Goal: Transaction & Acquisition: Book appointment/travel/reservation

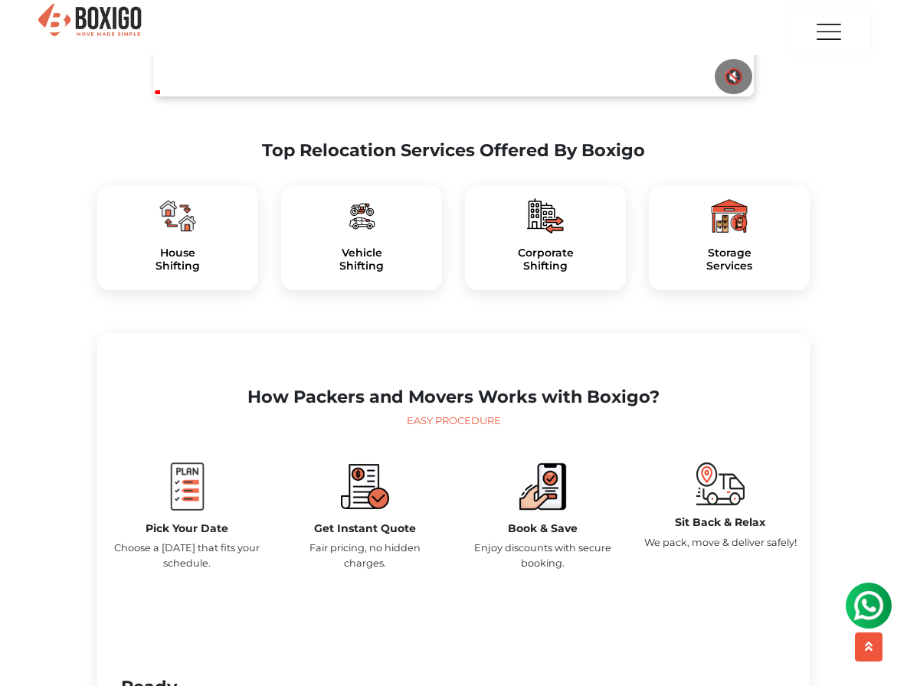
scroll to position [1090, 0]
click at [177, 279] on div "House Shifting" at bounding box center [177, 238] width 161 height 106
click at [175, 272] on h5 "House Shifting" at bounding box center [177, 259] width 136 height 26
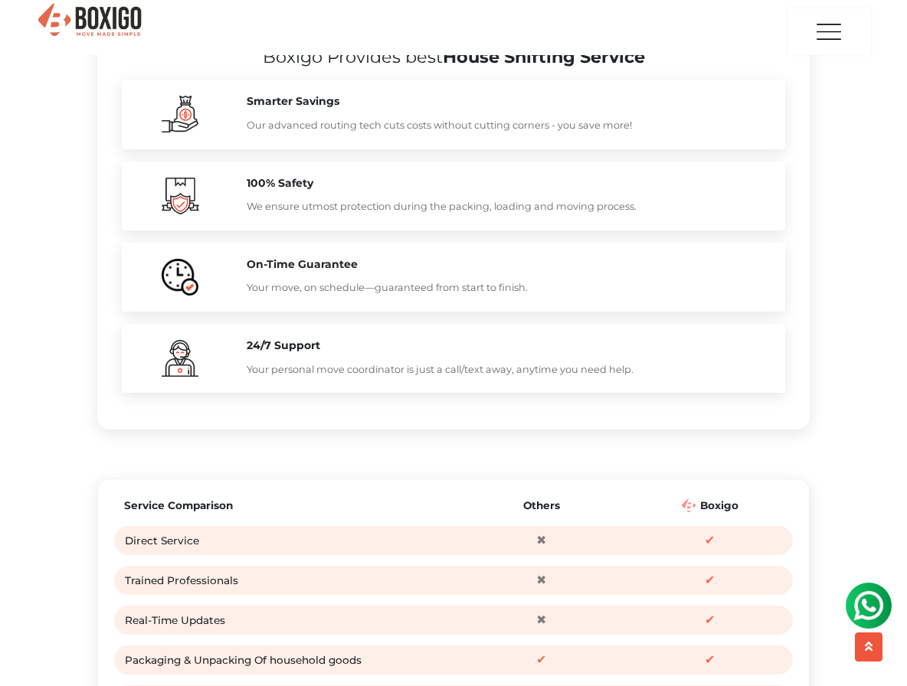
scroll to position [2236, 0]
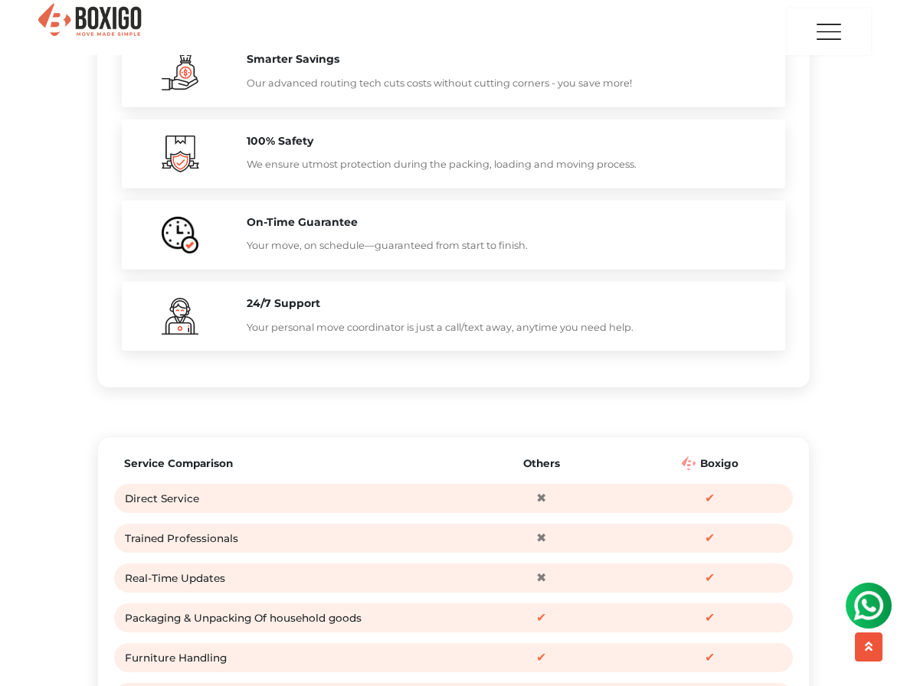
click at [355, 254] on div "On-Time Guarantee Your move, on schedule—guaranteed from start to finish." at bounding box center [508, 235] width 546 height 38
click at [297, 172] on p "We ensure utmost protection during the packing, loading and moving process." at bounding box center [508, 164] width 523 height 16
click at [298, 91] on p "Our advanced routing tech cuts costs without cutting corners - you save more!" at bounding box center [508, 83] width 523 height 16
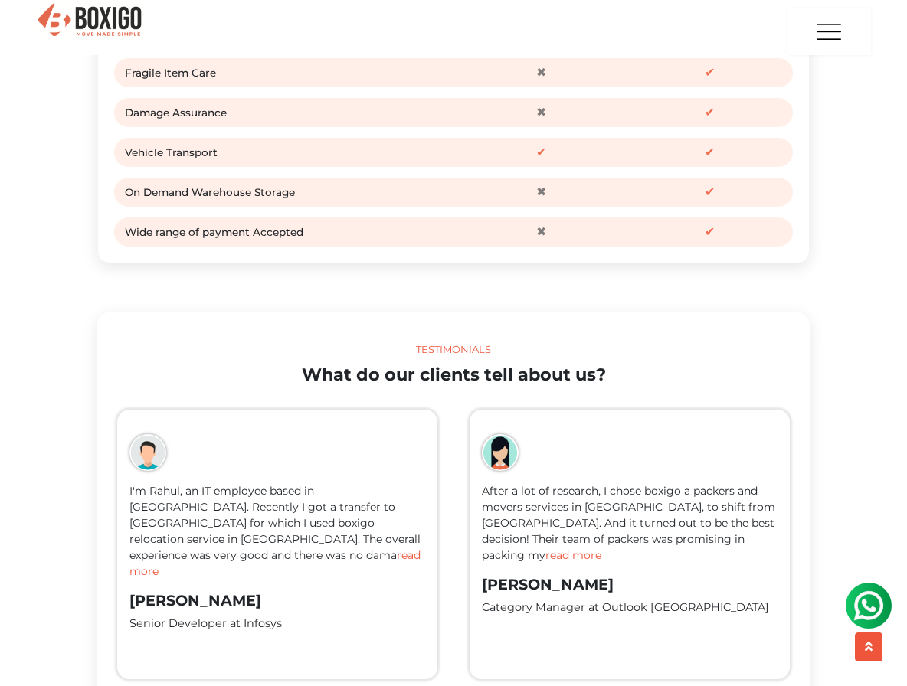
scroll to position [2881, 0]
